Goal: Task Accomplishment & Management: Manage account settings

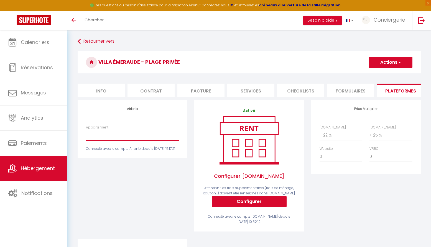
select select "2618-1426784925995170289"
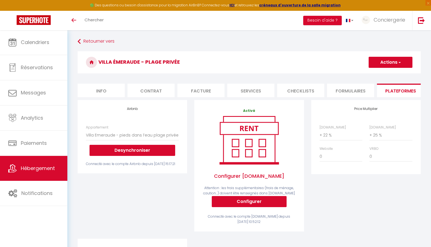
click at [131, 147] on button "Desynchroniser" at bounding box center [132, 150] width 86 height 11
click at [127, 149] on button "Desynchroniser" at bounding box center [132, 150] width 86 height 11
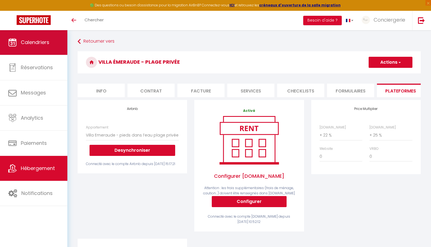
click at [46, 46] on span "Calendriers" at bounding box center [35, 42] width 29 height 7
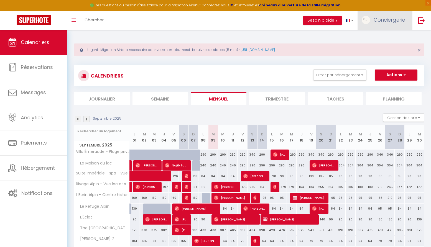
click at [374, 19] on span "Conciergerie" at bounding box center [389, 19] width 32 height 7
click at [387, 40] on link "Paramètres" at bounding box center [389, 38] width 41 height 9
select select "fr"
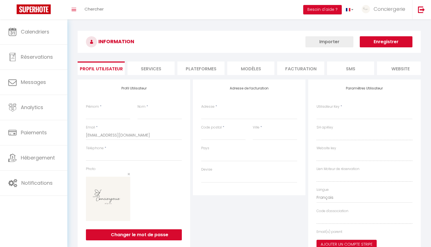
type input "Conciergerie"
type input "Alpine"
type input "0642292231"
type input "6 rue Jean-Pierre Veyrat"
type input "73000"
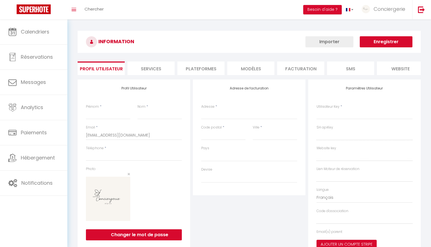
type input "Chambéry"
type input "bByQrzPsjf3oex3tm4UIWQFAW"
type input "2wbW122ZTnjBGBRF84SvGRtDh"
type input "https://app.superhote.com/#/get-available-rentals/2wbW122ZTnjBGBRF84SvGRtDh"
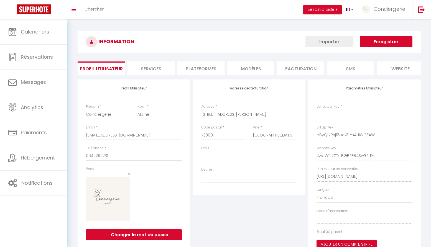
select select "28"
select select "fr"
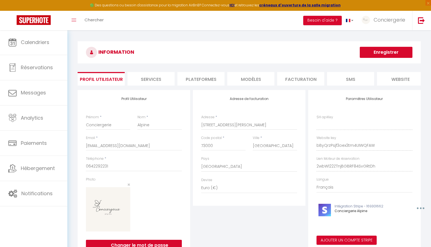
type input "bByQrzPsjf3oex3tm4UIWQFAW"
type input "2wbW122ZTnjBGBRF84SvGRtDh"
type input "https://app.superhote.com/#/get-available-rentals/2wbW122ZTnjBGBRF84SvGRtDh"
click at [210, 77] on li "Plateformes" at bounding box center [200, 79] width 47 height 14
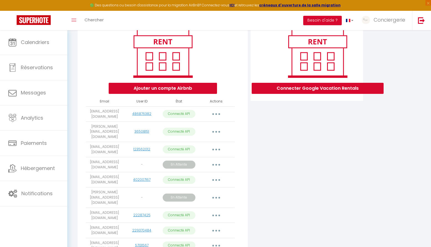
scroll to position [70, 0]
click at [213, 113] on button "button" at bounding box center [216, 114] width 16 height 9
click at [188, 128] on link "Importer les appartements" at bounding box center [191, 126] width 61 height 9
select select "60292"
select select "65400"
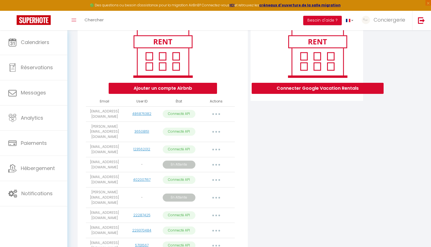
select select
select select "70466"
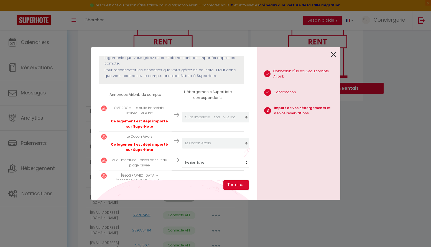
scroll to position [69, 0]
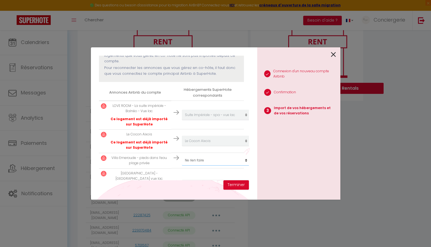
select select "69125"
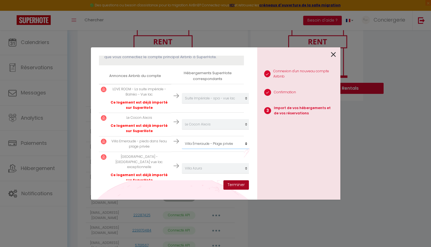
scroll to position [85, 0]
click at [235, 185] on button "Terminer" at bounding box center [235, 184] width 25 height 9
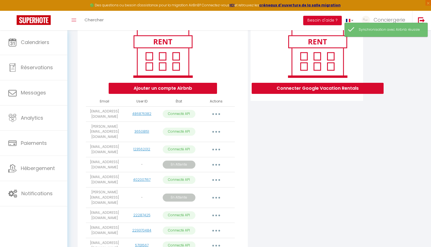
click at [219, 114] on button "button" at bounding box center [216, 114] width 16 height 9
click at [202, 127] on link "Importer les appartements" at bounding box center [191, 126] width 61 height 9
select select "60292"
select select "65400"
select select "69125"
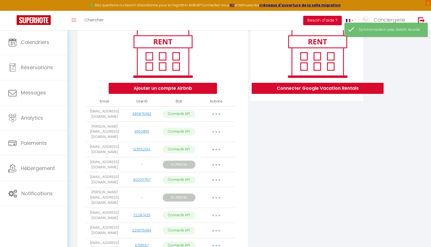
select select "70466"
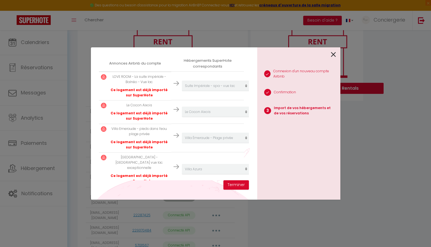
scroll to position [98, 0]
click at [333, 54] on icon at bounding box center [333, 54] width 5 height 8
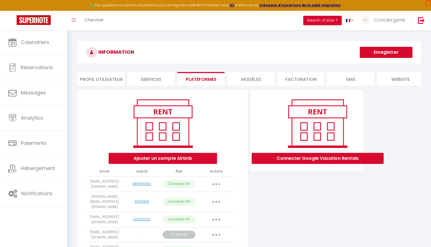
scroll to position [0, 0]
click at [369, 53] on button "Enregistrer" at bounding box center [386, 52] width 53 height 11
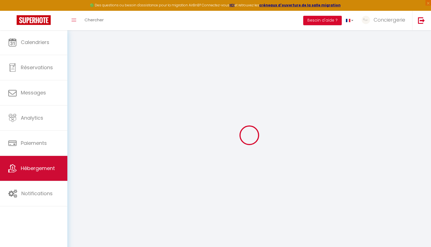
click at [31, 170] on span "Hébergement" at bounding box center [38, 168] width 34 height 7
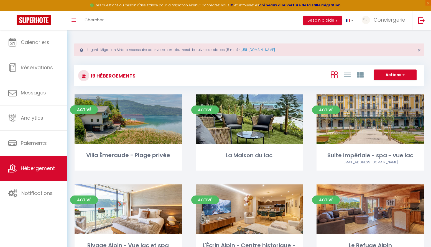
click at [128, 119] on link "Editer" at bounding box center [127, 119] width 33 height 11
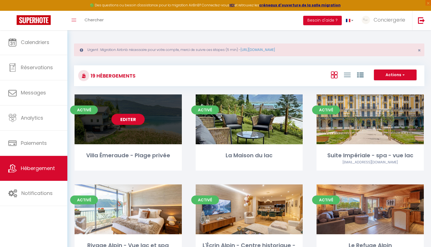
click at [129, 119] on link "Editer" at bounding box center [127, 119] width 33 height 11
click at [131, 118] on link "Editer" at bounding box center [127, 119] width 33 height 11
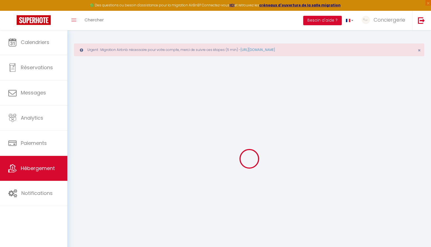
select select "+ 22 %"
select select "+ 25 %"
checkbox input "false"
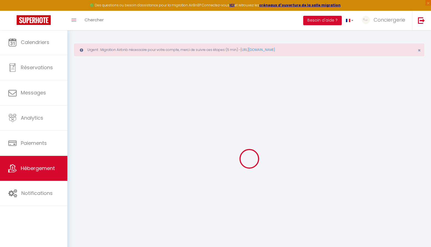
checkbox input "false"
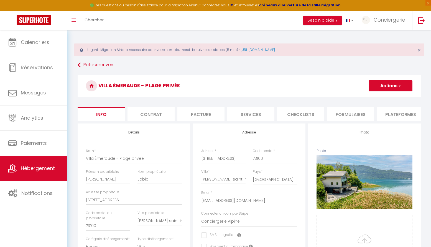
click at [345, 111] on li "Formulaires" at bounding box center [350, 114] width 47 height 14
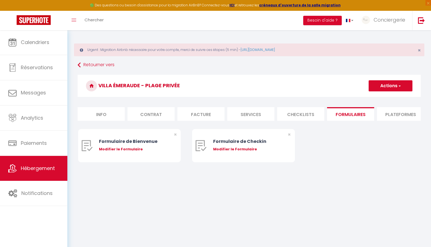
click at [388, 112] on li "Plateformes" at bounding box center [400, 114] width 47 height 14
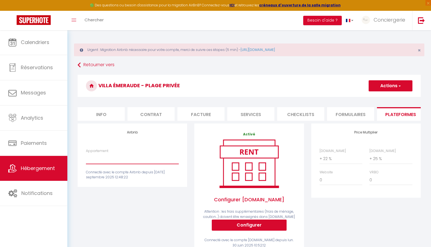
select select "2618-1426784925995170289"
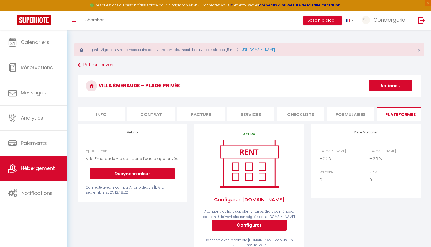
click at [124, 175] on button "Desynchroniser" at bounding box center [132, 173] width 86 height 11
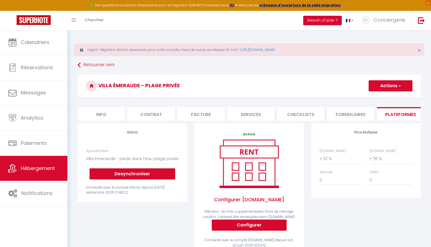
drag, startPoint x: 124, startPoint y: 175, endPoint x: 137, endPoint y: 175, distance: 12.7
click at [129, 175] on button "Desynchroniser" at bounding box center [132, 173] width 86 height 11
click at [137, 175] on button "Desynchroniser" at bounding box center [132, 173] width 86 height 11
click at [91, 68] on link "Retourner vers" at bounding box center [249, 65] width 343 height 10
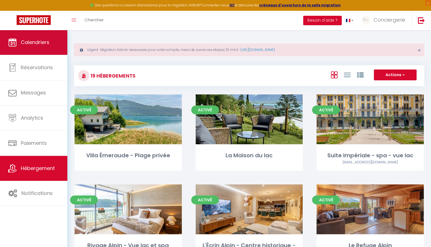
click at [44, 41] on span "Calendriers" at bounding box center [35, 42] width 29 height 7
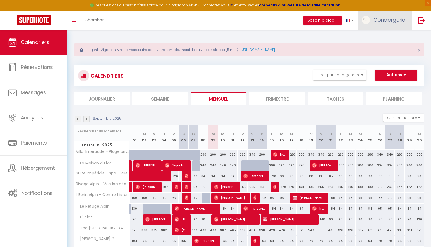
click at [376, 21] on span "Conciergerie" at bounding box center [389, 19] width 32 height 7
click at [390, 39] on link "Paramètres" at bounding box center [389, 38] width 41 height 9
select select "fr"
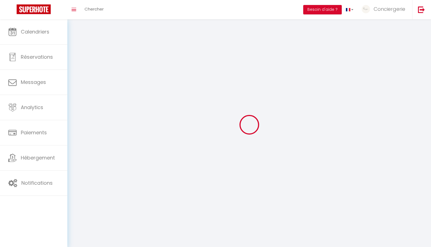
type input "Conciergerie"
type input "Alpine"
type input "0642292231"
type input "6 rue Jean-Pierre Veyrat"
type input "73000"
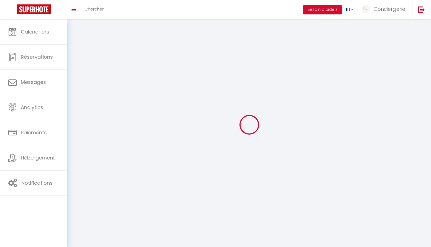
type input "Chambéry"
type input "bByQrzPsjf3oex3tm4UIWQFAW"
type input "2wbW122ZTnjBGBRF84SvGRtDh"
type input "https://app.superhote.com/#/get-available-rentals/2wbW122ZTnjBGBRF84SvGRtDh"
select select "1"
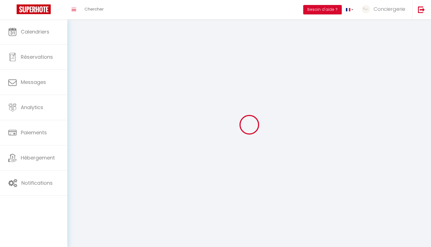
select select "28"
select select "fr"
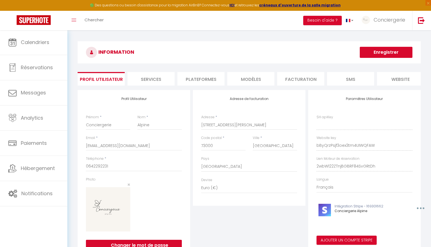
type input "bByQrzPsjf3oex3tm4UIWQFAW"
type input "2wbW122ZTnjBGBRF84SvGRtDh"
type input "https://app.superhote.com/#/get-available-rentals/2wbW122ZTnjBGBRF84SvGRtDh"
click at [219, 79] on li "Plateformes" at bounding box center [200, 79] width 47 height 14
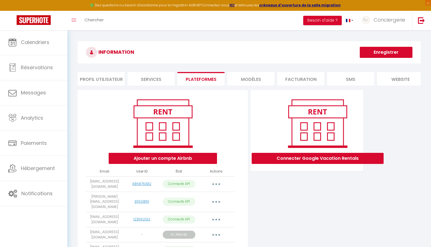
click at [217, 183] on icon "button" at bounding box center [216, 184] width 2 height 2
drag, startPoint x: 198, startPoint y: 195, endPoint x: 206, endPoint y: 213, distance: 19.5
click at [206, 213] on div "Importer les appartements Supprimer Reconnecter le compte" at bounding box center [191, 207] width 65 height 34
click at [218, 181] on button "button" at bounding box center [216, 184] width 16 height 9
click at [200, 214] on link "Reconnecter le compte" at bounding box center [191, 216] width 61 height 9
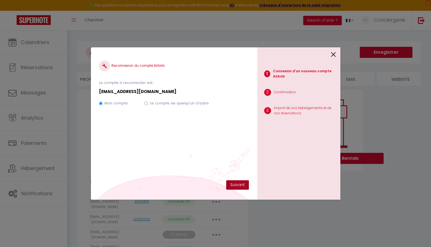
click at [232, 181] on button "Suivant" at bounding box center [237, 184] width 23 height 9
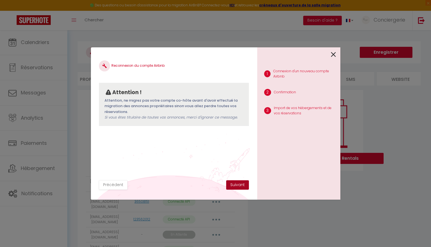
click at [234, 186] on button "Suivant" at bounding box center [237, 184] width 23 height 9
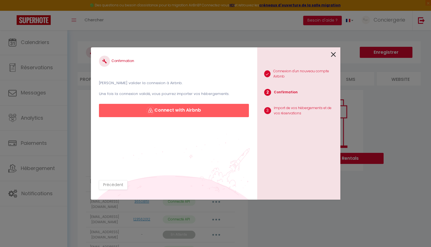
click at [203, 112] on button "Connect with Airbnb" at bounding box center [174, 110] width 150 height 13
click at [229, 111] on button "Connect with Airbnb" at bounding box center [174, 110] width 150 height 13
click at [199, 109] on button "Connect with Airbnb" at bounding box center [174, 110] width 150 height 13
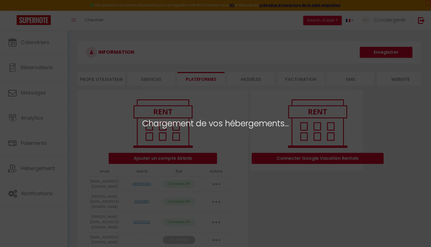
select select "60292"
select select "65400"
select select
select select "70466"
select select "60989"
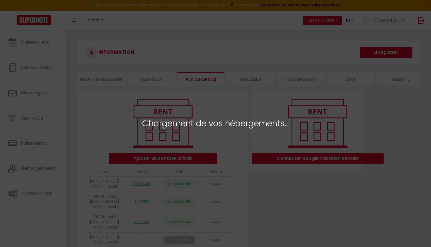
select select
select select "22333"
select select "44622"
select select "20503"
select select
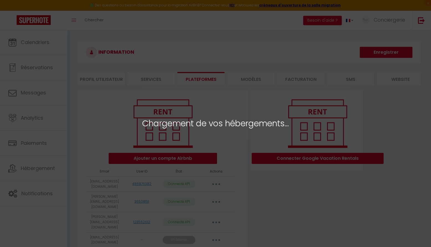
select select
select select "56467"
select select "28594"
select select "24461"
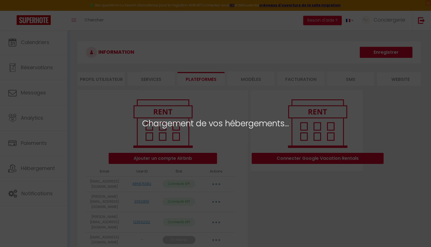
select select "42488"
select select "51570"
select select
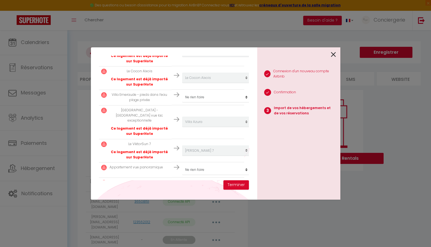
scroll to position [132, 0]
select select "69125"
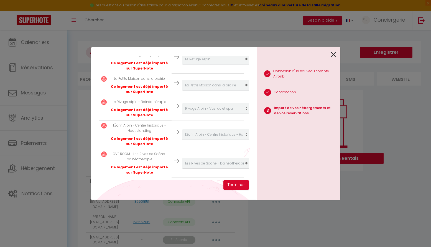
scroll to position [386, 0]
select select "59708"
click at [237, 186] on button "Terminer" at bounding box center [235, 184] width 25 height 9
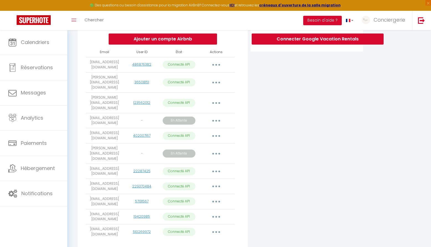
scroll to position [119, 0]
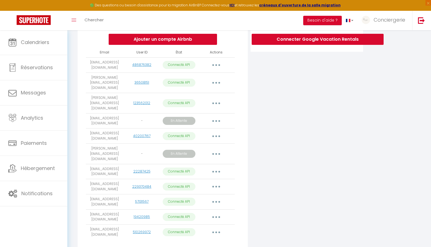
click at [216, 120] on icon "button" at bounding box center [216, 121] width 2 height 2
click at [259, 96] on div "Connecter Google Vacation Rentals" at bounding box center [306, 112] width 115 height 283
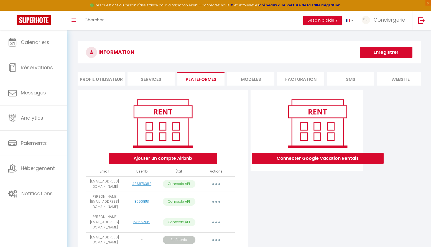
scroll to position [0, 0]
click at [211, 184] on button "button" at bounding box center [216, 184] width 16 height 9
click at [201, 195] on link "Importer les appartements" at bounding box center [191, 196] width 61 height 9
select select "60292"
select select "65400"
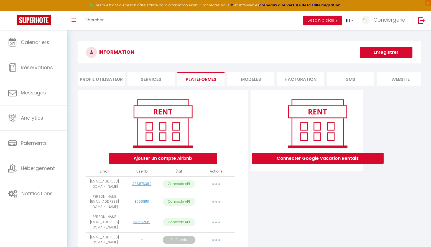
select select
select select "70466"
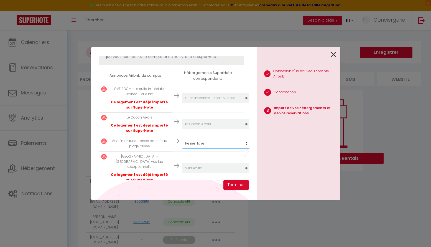
scroll to position [85, 0]
select select "69125"
click at [233, 183] on button "Terminer" at bounding box center [235, 184] width 25 height 9
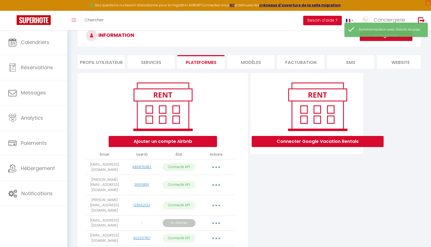
scroll to position [21, 0]
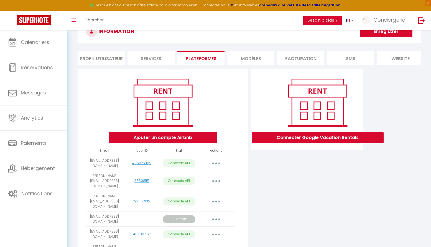
click at [217, 163] on button "button" at bounding box center [216, 163] width 16 height 9
click at [205, 179] on link "Importer les appartements" at bounding box center [191, 175] width 61 height 9
select select "60292"
select select
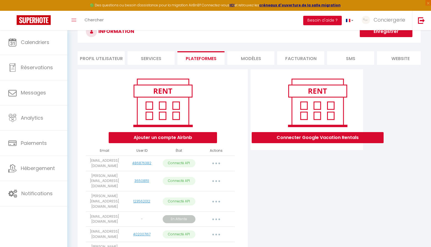
select select "70466"
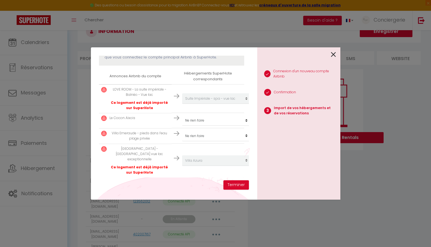
scroll to position [78, 0]
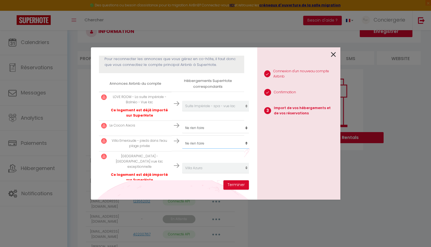
select select "69125"
click at [237, 182] on button "Terminer" at bounding box center [235, 184] width 25 height 9
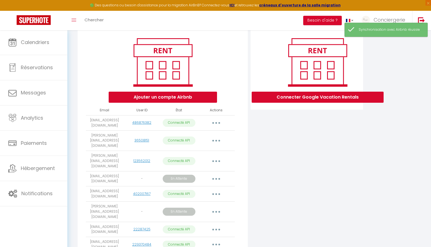
scroll to position [64, 0]
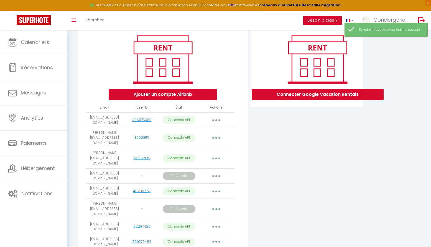
click at [222, 116] on button "button" at bounding box center [216, 120] width 16 height 9
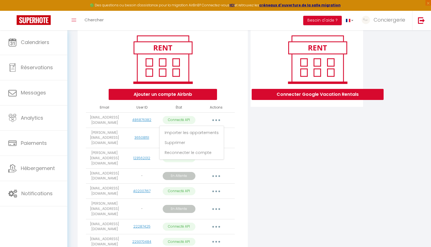
click at [177, 121] on p "Connecté API" at bounding box center [179, 120] width 33 height 8
click at [108, 121] on td "[EMAIL_ADDRESS][DOMAIN_NAME]" at bounding box center [104, 119] width 37 height 15
click at [234, 6] on strong "ICI" at bounding box center [231, 5] width 5 height 5
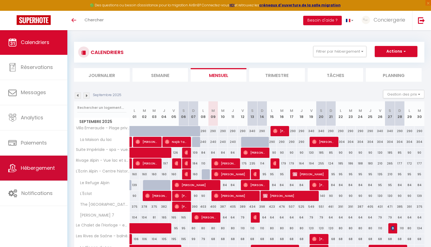
click at [39, 168] on span "Hébergement" at bounding box center [38, 168] width 34 height 7
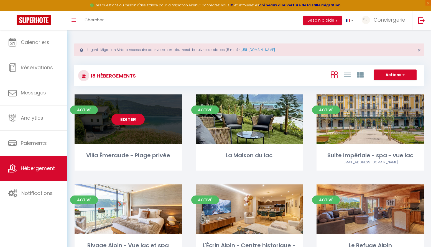
click at [120, 122] on link "Editer" at bounding box center [127, 119] width 33 height 11
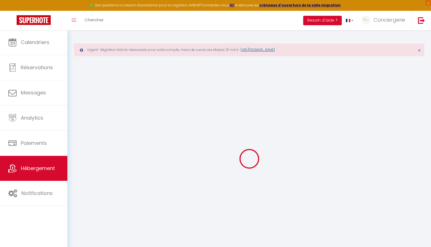
click at [264, 49] on link "[URL][DOMAIN_NAME]" at bounding box center [257, 49] width 34 height 5
type input "Villa Émeraude - Plage privée"
type input "[PERSON_NAME]"
type input "Jobic"
type input "[STREET_ADDRESS]"
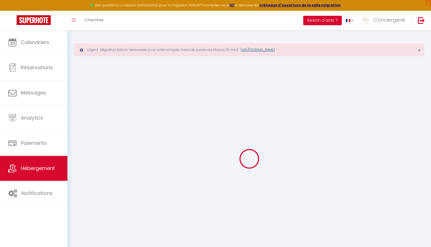
type input "73100"
type input "[PERSON_NAME] saint innocent"
select select "houses"
select select "6"
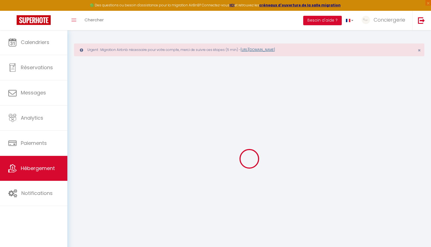
select select "3"
type input "450"
type input "250"
type input "2000"
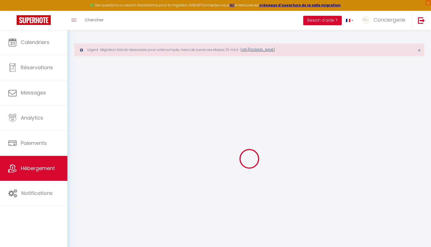
select select
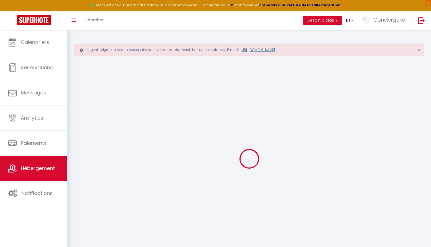
type input "[STREET_ADDRESS]"
type input "73100"
type input "[PERSON_NAME] saint innocent"
type input "[EMAIL_ADDRESS][DOMAIN_NAME]"
select select "4103"
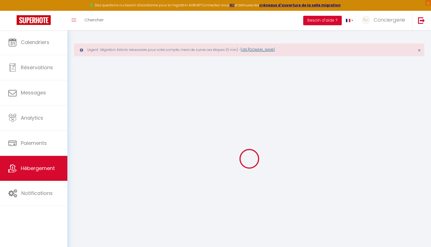
checkbox input "false"
type input "0"
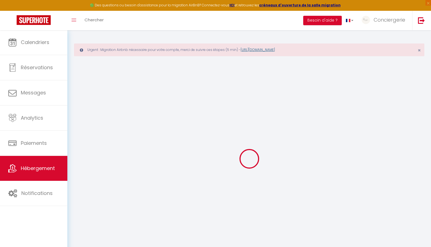
type input "0"
select select
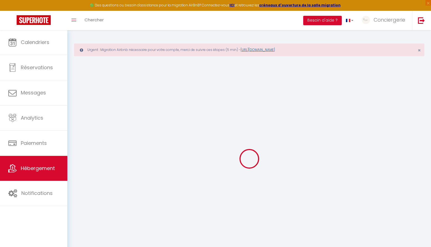
select select
checkbox input "false"
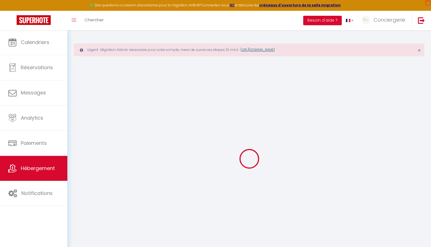
checkbox input "false"
select select "villa"
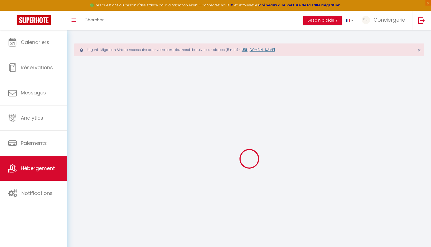
select select "17:00"
select select "23:45"
select select "11:00"
select select "30"
select select "120"
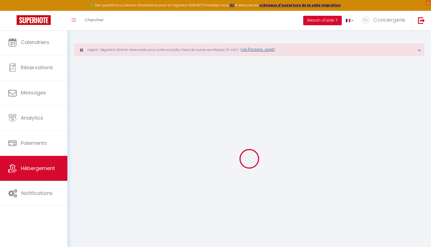
checkbox input "false"
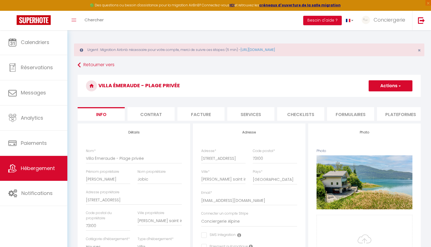
click at [352, 117] on li "Formulaires" at bounding box center [350, 114] width 47 height 14
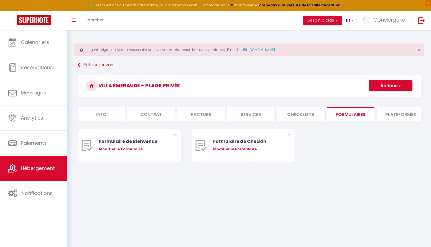
click at [394, 116] on li "Plateformes" at bounding box center [400, 114] width 47 height 14
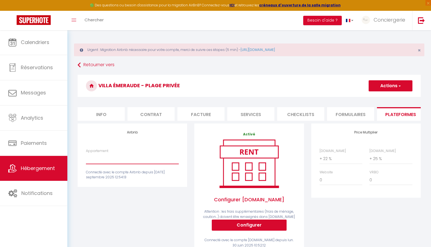
select select "2618-1426784925995170289"
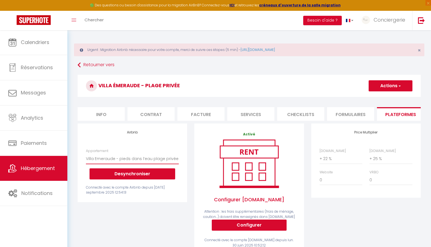
click at [145, 175] on button "Desynchroniser" at bounding box center [132, 173] width 86 height 11
click at [144, 174] on button "Desynchroniser" at bounding box center [132, 173] width 86 height 11
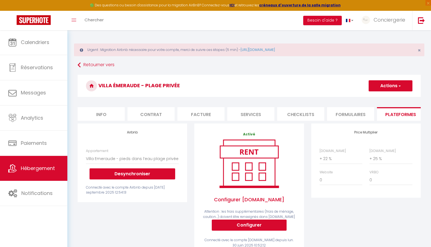
click at [145, 174] on button "Desynchroniser" at bounding box center [132, 173] width 86 height 11
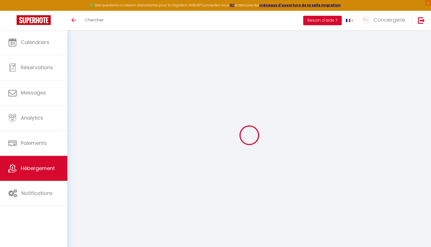
select select "+ 22 %"
select select "+ 25 %"
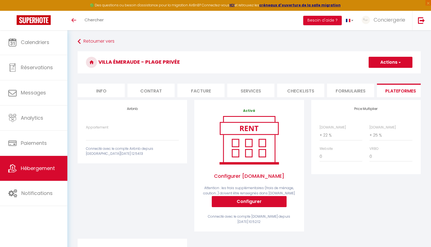
click at [139, 141] on div "Appartement LOVE ROOM - La suite impériale - Balnéo - Vue lac - [EMAIL_ADDRESS]…" at bounding box center [132, 141] width 100 height 32
click at [97, 39] on link "Retourner vers" at bounding box center [249, 42] width 343 height 10
